Goal: Task Accomplishment & Management: Manage account settings

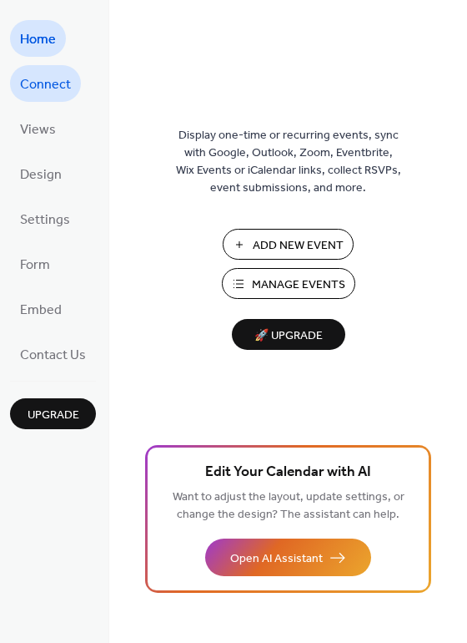
click at [51, 73] on span "Connect" at bounding box center [45, 85] width 51 height 27
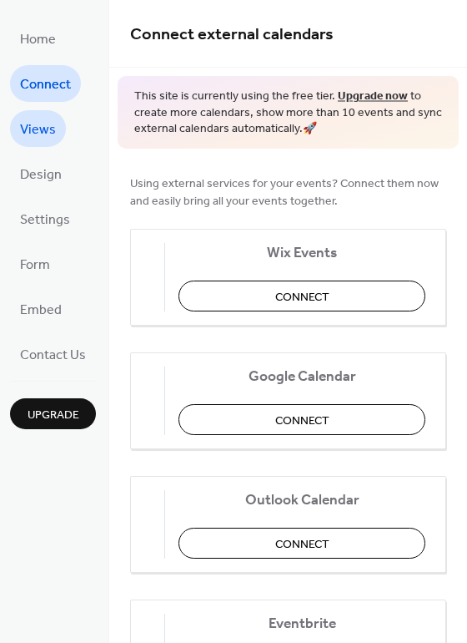
click at [37, 125] on span "Views" at bounding box center [38, 130] width 36 height 27
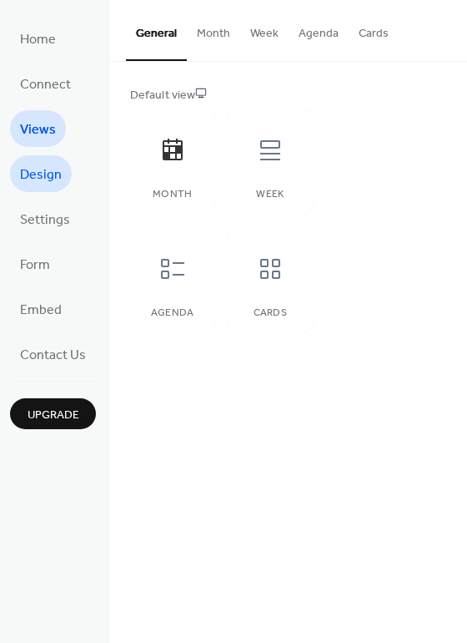
click at [27, 174] on span "Design" at bounding box center [41, 175] width 42 height 27
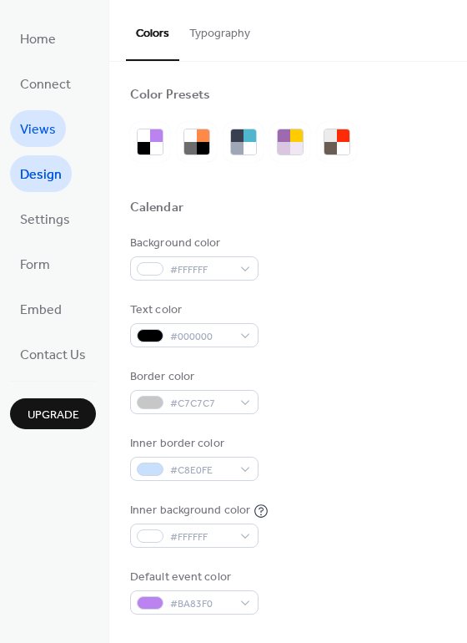
click at [30, 139] on span "Views" at bounding box center [38, 130] width 36 height 27
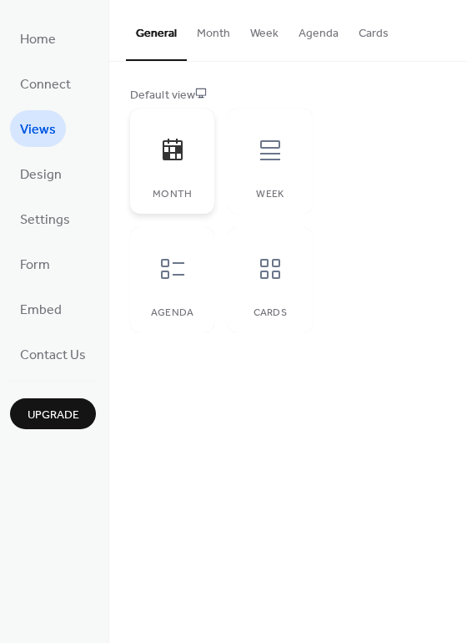
click at [155, 155] on div at bounding box center [173, 150] width 50 height 50
click at [176, 151] on icon at bounding box center [173, 150] width 20 height 22
click at [64, 180] on link "Design" at bounding box center [41, 173] width 62 height 37
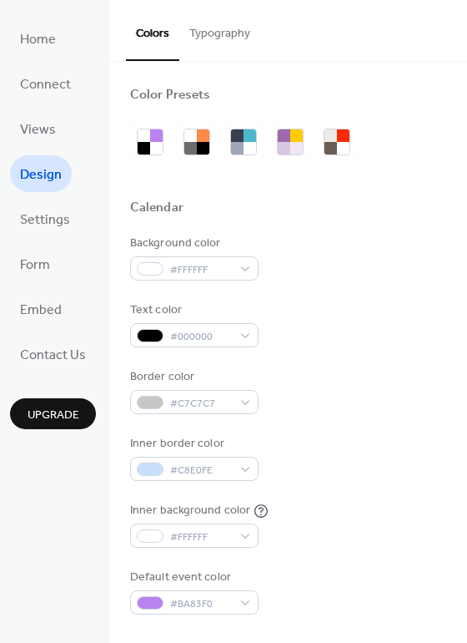
click at [173, 152] on div at bounding box center [243, 142] width 227 height 40
click at [197, 143] on div at bounding box center [203, 148] width 13 height 13
click at [240, 139] on div at bounding box center [237, 135] width 13 height 13
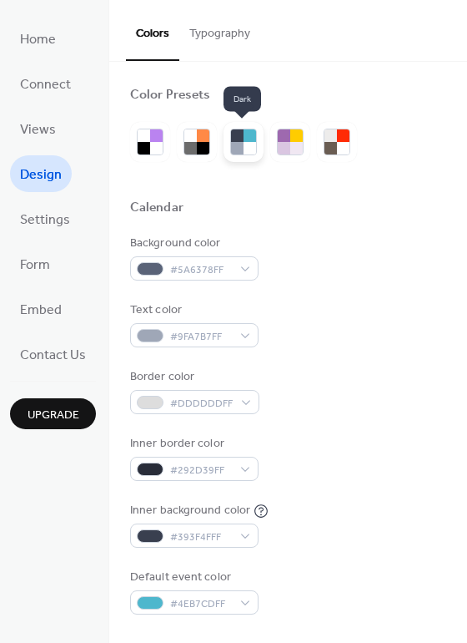
click at [240, 140] on div at bounding box center [237, 135] width 13 height 13
click at [210, 141] on div at bounding box center [197, 142] width 40 height 40
click at [244, 144] on div at bounding box center [250, 148] width 13 height 13
click at [33, 231] on span "Settings" at bounding box center [45, 220] width 50 height 27
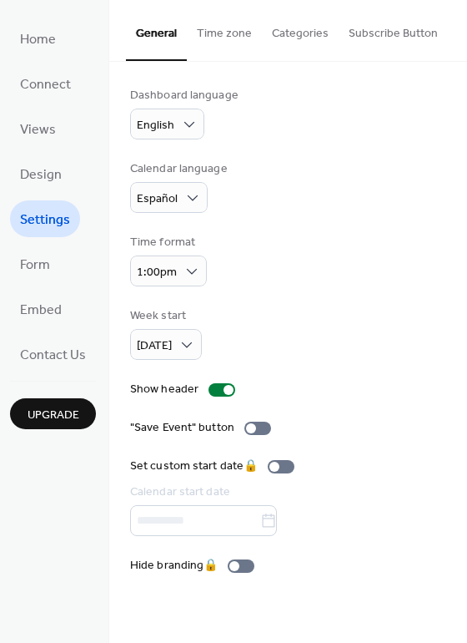
click at [63, 278] on ul "Home Connect Views Design Settings Form Embed Contact Us" at bounding box center [53, 196] width 86 height 352
click at [43, 270] on span "Form" at bounding box center [35, 265] width 30 height 27
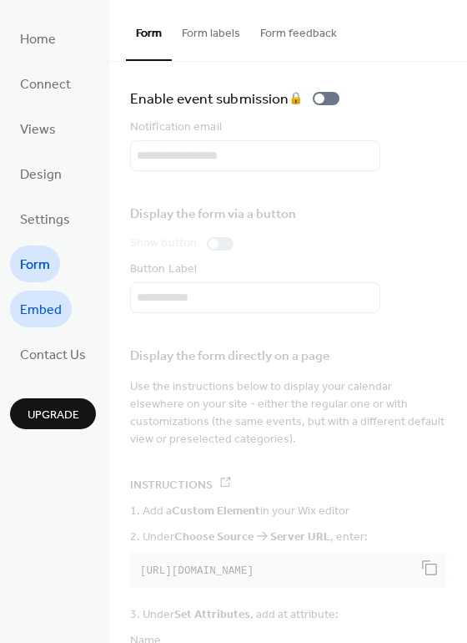
click at [43, 294] on link "Embed" at bounding box center [41, 308] width 62 height 37
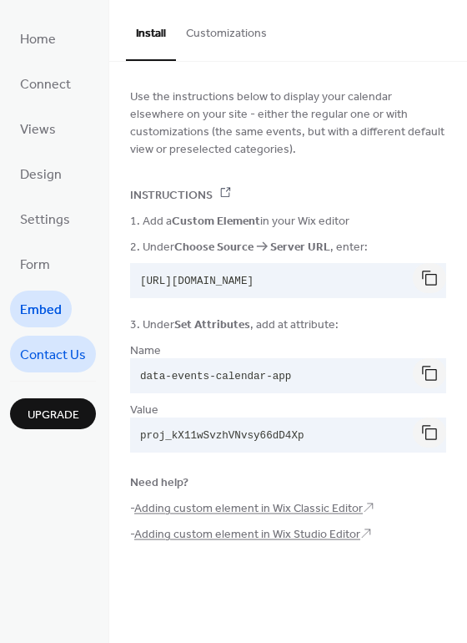
click at [48, 345] on span "Contact Us" at bounding box center [53, 355] width 66 height 27
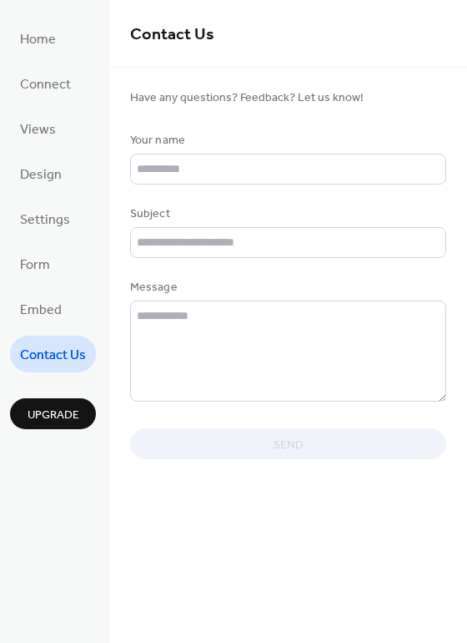
click at [53, 286] on ul "Home Connect Views Design Settings Form Embed Contact Us" at bounding box center [53, 196] width 86 height 352
click at [47, 271] on span "Form" at bounding box center [35, 265] width 30 height 27
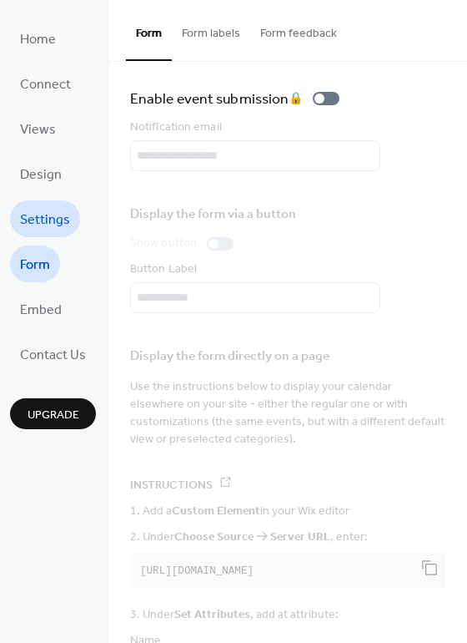
click at [38, 230] on span "Settings" at bounding box center [45, 220] width 50 height 27
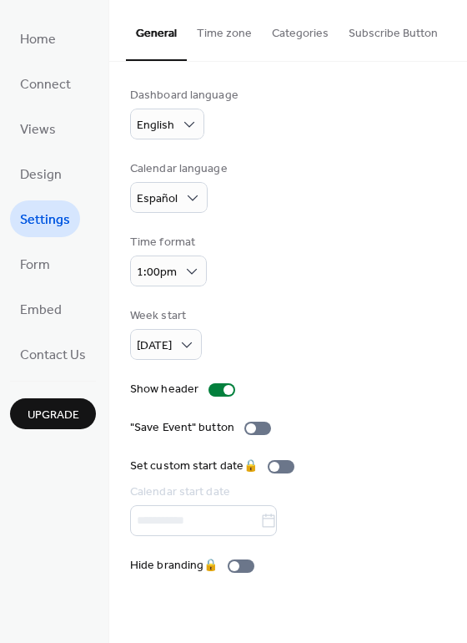
click at [202, 39] on button "Time zone" at bounding box center [224, 29] width 75 height 59
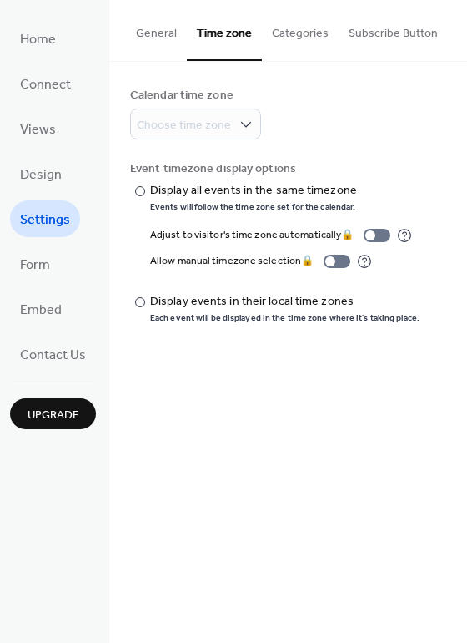
click at [275, 40] on button "Categories" at bounding box center [300, 29] width 77 height 59
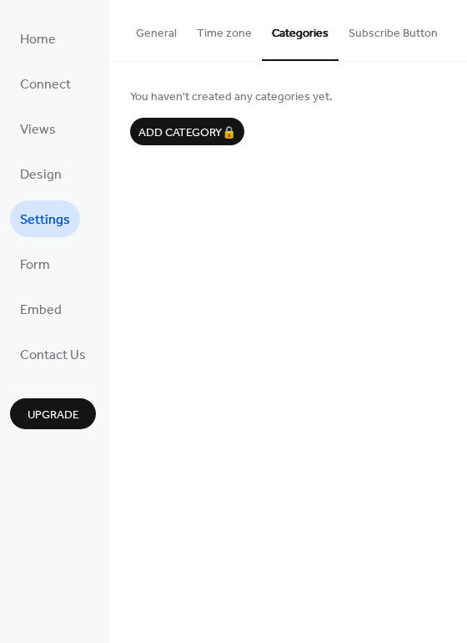
click at [351, 42] on button "Subscribe Button" at bounding box center [393, 29] width 109 height 59
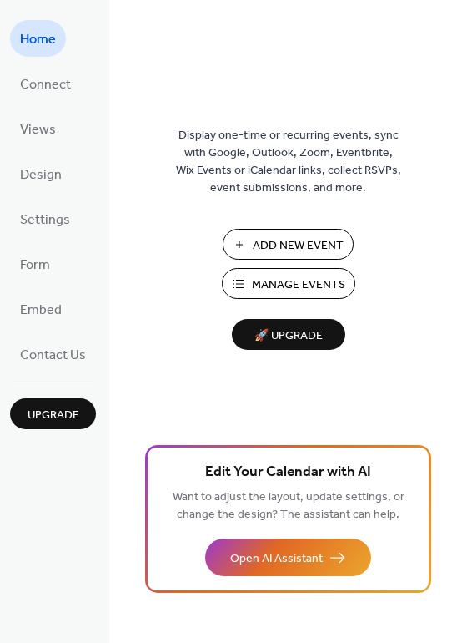
click at [308, 277] on span "Manage Events" at bounding box center [298, 285] width 93 height 18
